Goal: Task Accomplishment & Management: Manage account settings

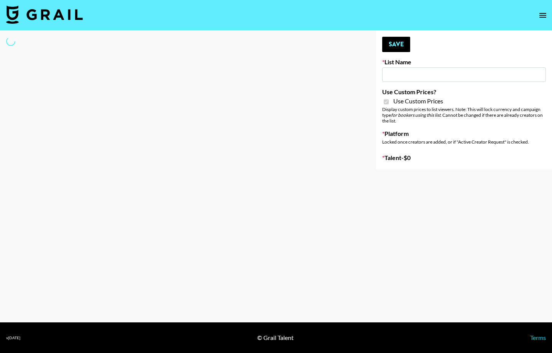
type input "[PERSON_NAME] - Podcasters"
checkbox input "true"
select select "Brand"
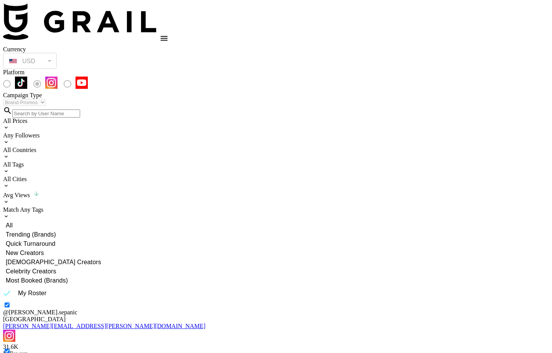
select select "Brand"
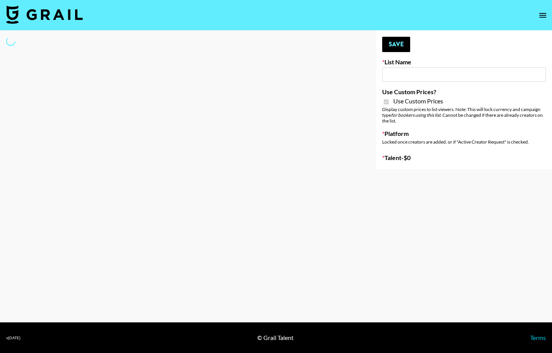
type input "DDG Beauty"
checkbox input "true"
select select "Brand"
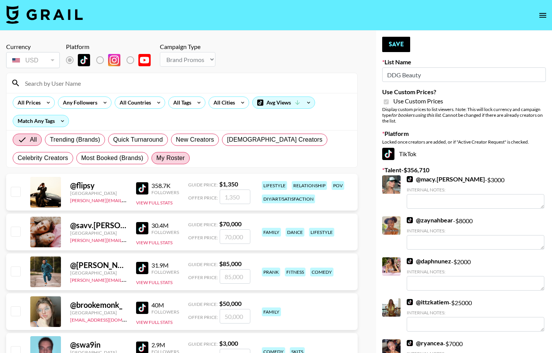
click at [182, 160] on span "My Roster" at bounding box center [170, 158] width 28 height 9
click at [156, 158] on input "My Roster" at bounding box center [156, 158] width 0 height 0
radio input "true"
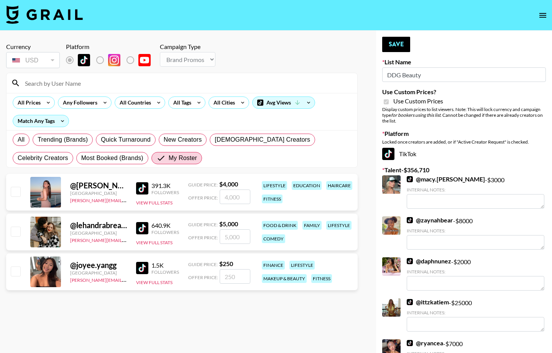
click at [11, 196] on input "checkbox" at bounding box center [15, 191] width 9 height 9
checkbox input "true"
type input "4000"
click at [16, 236] on input "checkbox" at bounding box center [15, 231] width 9 height 9
checkbox input "true"
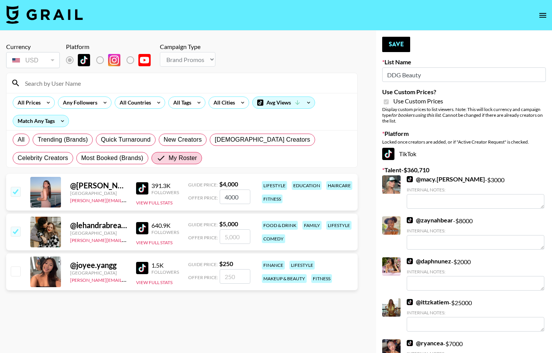
type input "5000"
click at [18, 274] on input "checkbox" at bounding box center [15, 271] width 9 height 9
checkbox input "true"
type input "250"
click at [226, 238] on input "5000" at bounding box center [235, 237] width 31 height 15
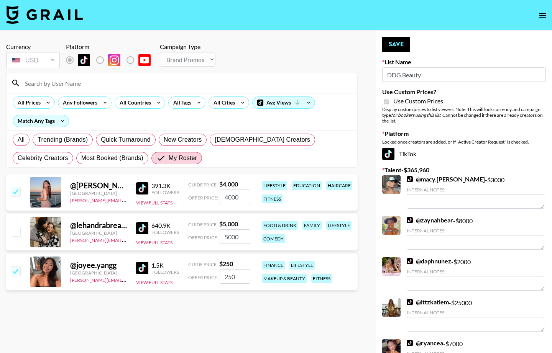
checkbox input "false"
checkbox input "true"
type input "4"
checkbox input "false"
checkbox input "true"
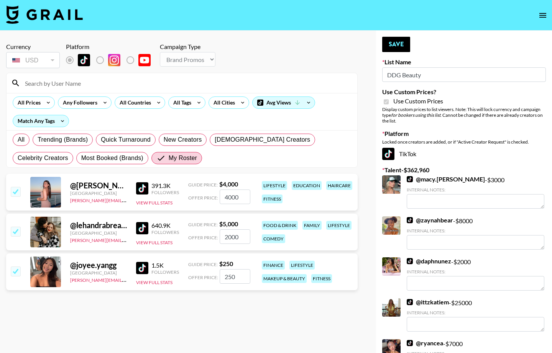
type input "2000"
click at [232, 194] on input "4000" at bounding box center [235, 197] width 31 height 15
click at [232, 195] on input "4000" at bounding box center [235, 197] width 31 height 15
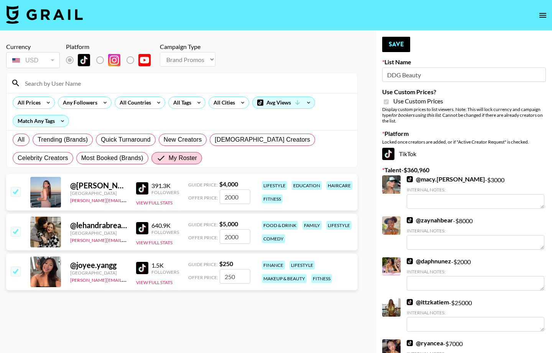
type input "2000"
